Goal: Information Seeking & Learning: Learn about a topic

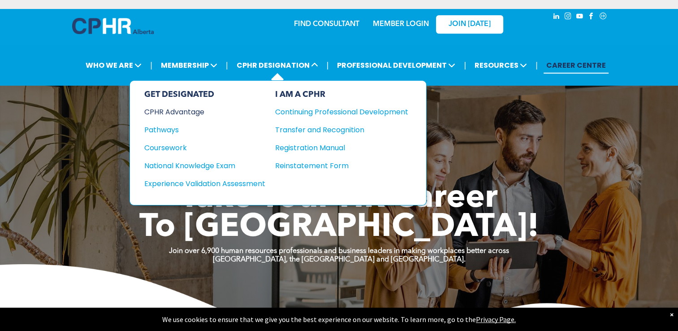
click at [201, 109] on div "CPHR Advantage" at bounding box center [198, 111] width 109 height 11
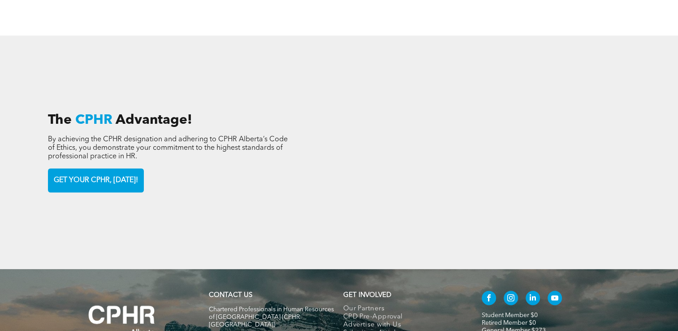
scroll to position [1344, 0]
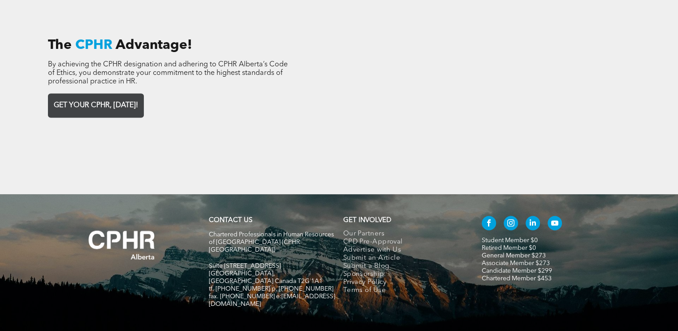
click at [70, 97] on span "GET YOUR CPHR, TODAY!" at bounding box center [96, 105] width 90 height 17
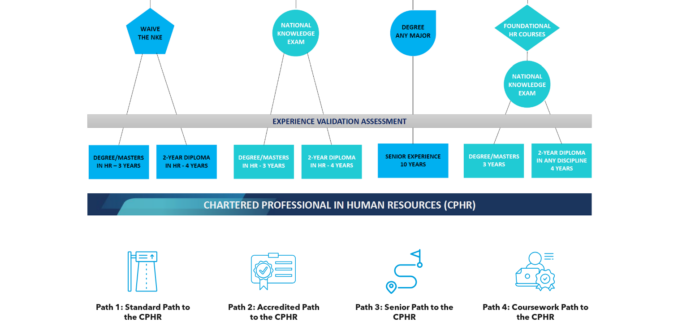
scroll to position [896, 0]
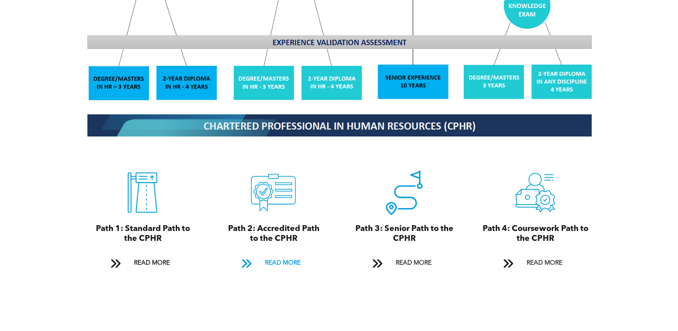
click at [280, 254] on span "READ MORE" at bounding box center [282, 262] width 42 height 17
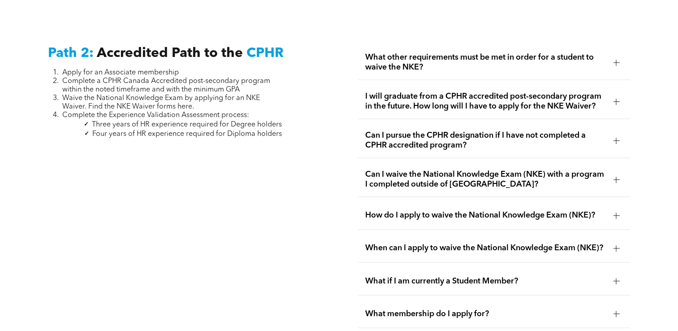
scroll to position [1423, 0]
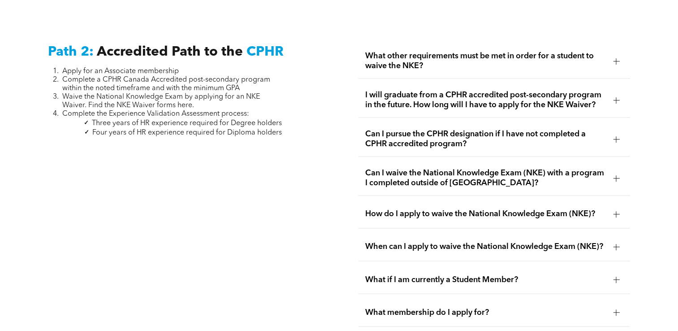
click at [616, 58] on div at bounding box center [616, 61] width 0 height 6
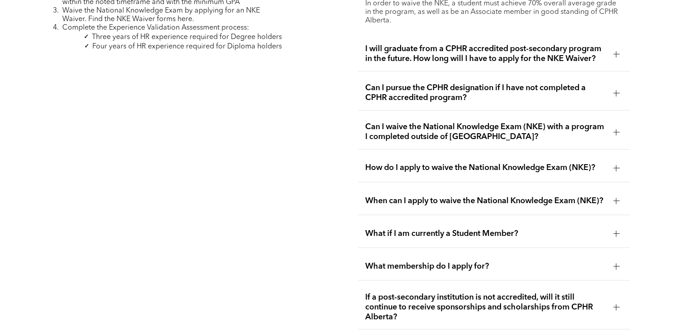
scroll to position [1647, 0]
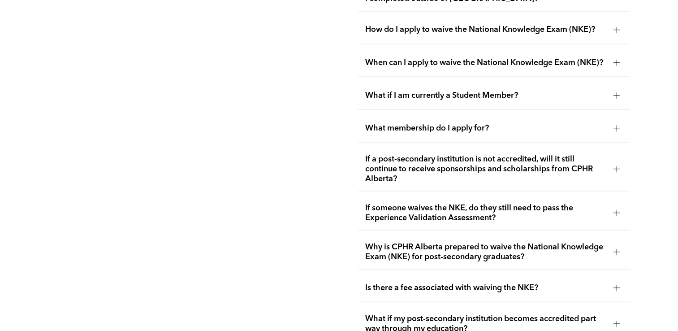
click at [613, 125] on div at bounding box center [616, 128] width 6 height 6
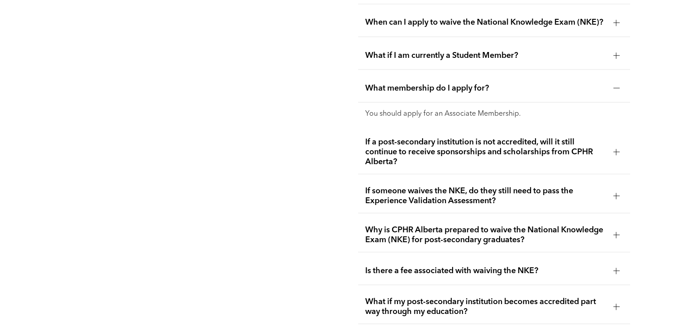
click at [615, 81] on div at bounding box center [615, 87] width 13 height 13
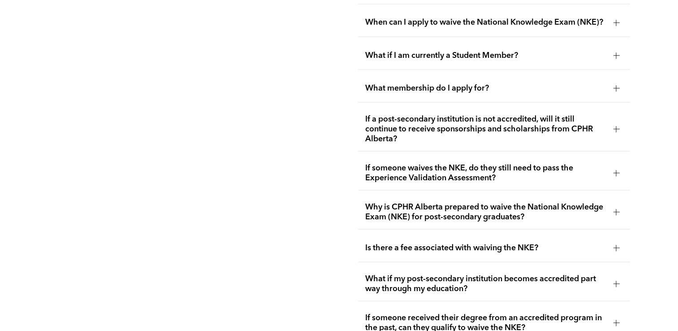
click at [614, 169] on div at bounding box center [616, 172] width 6 height 6
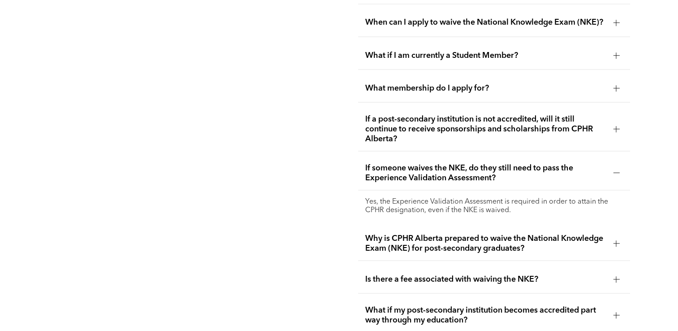
click at [614, 169] on div at bounding box center [616, 172] width 6 height 6
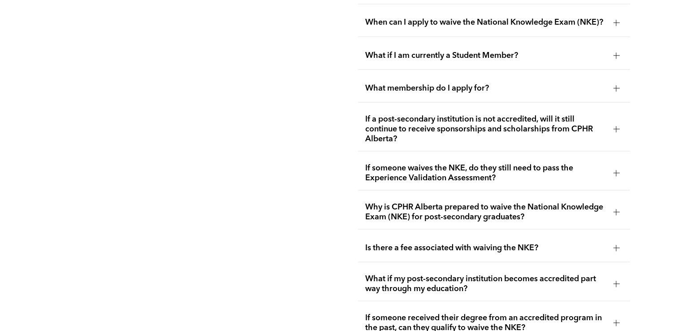
click at [602, 207] on span "Why is CPHR Alberta prepared to waive the National Knowledge Exam (NKE) for pos…" at bounding box center [485, 212] width 241 height 20
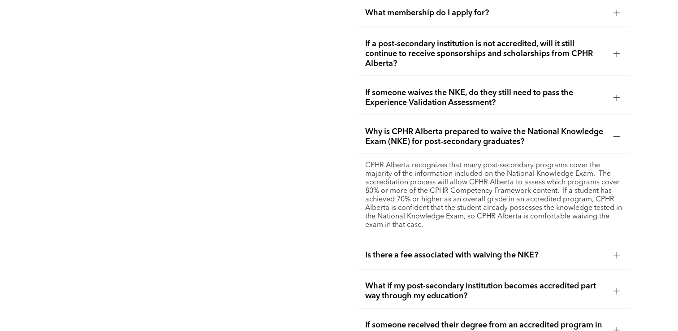
scroll to position [1796, 0]
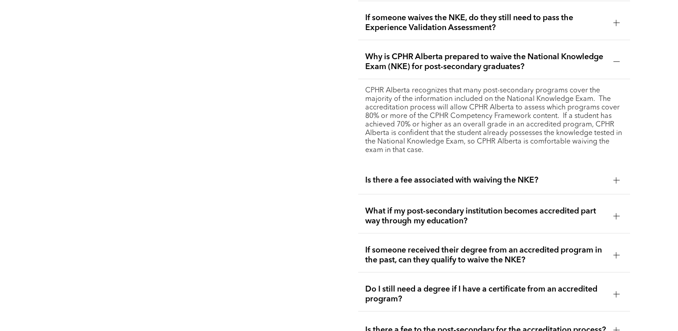
click at [614, 180] on div at bounding box center [616, 180] width 6 height 0
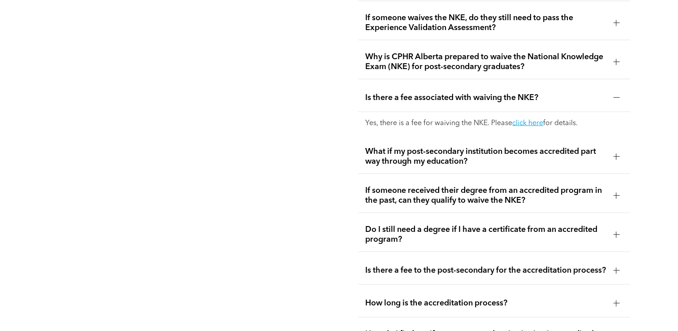
click at [620, 150] on div at bounding box center [615, 156] width 13 height 13
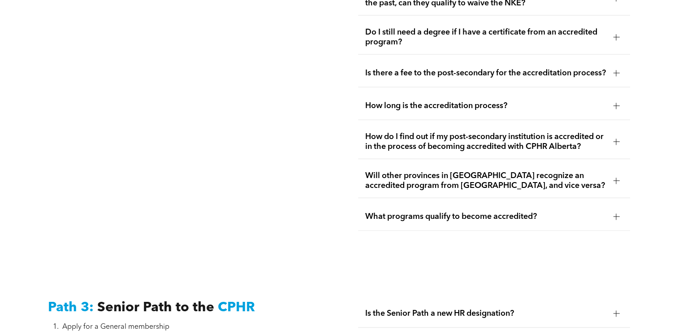
scroll to position [2020, 0]
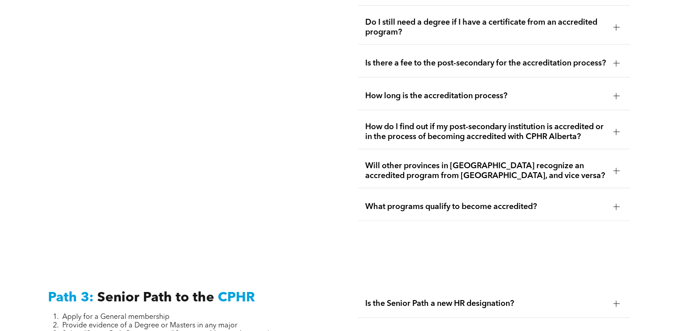
click at [616, 93] on div at bounding box center [616, 96] width 6 height 6
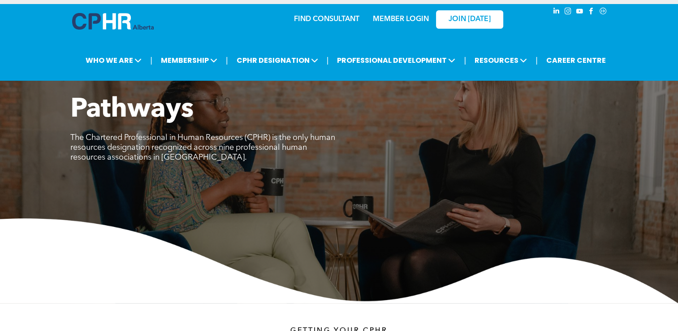
scroll to position [0, 0]
